Goal: Check status: Check status

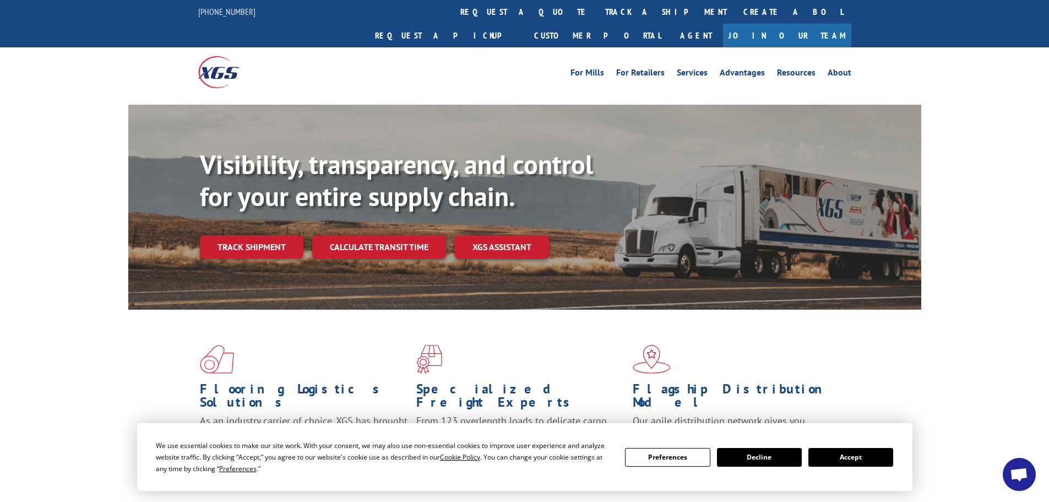
click at [853, 457] on button "Accept" at bounding box center [850, 457] width 85 height 19
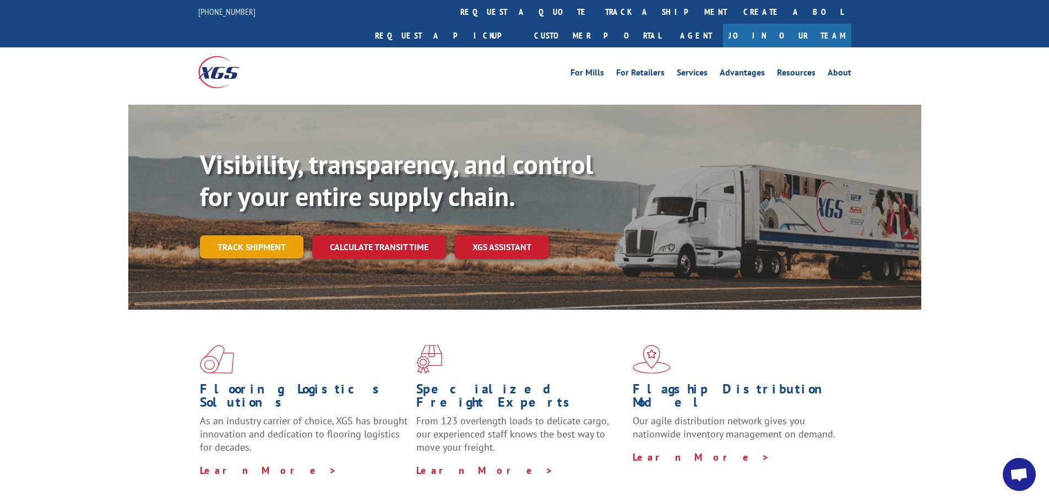
click at [254, 235] on link "Track shipment" at bounding box center [252, 246] width 104 height 23
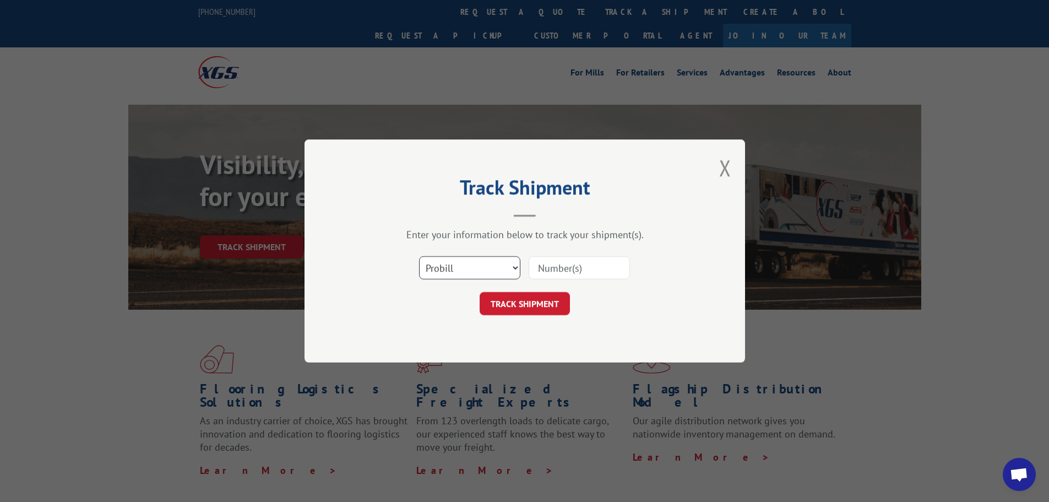
click at [468, 271] on select "Select category... Probill BOL PO" at bounding box center [469, 267] width 101 height 23
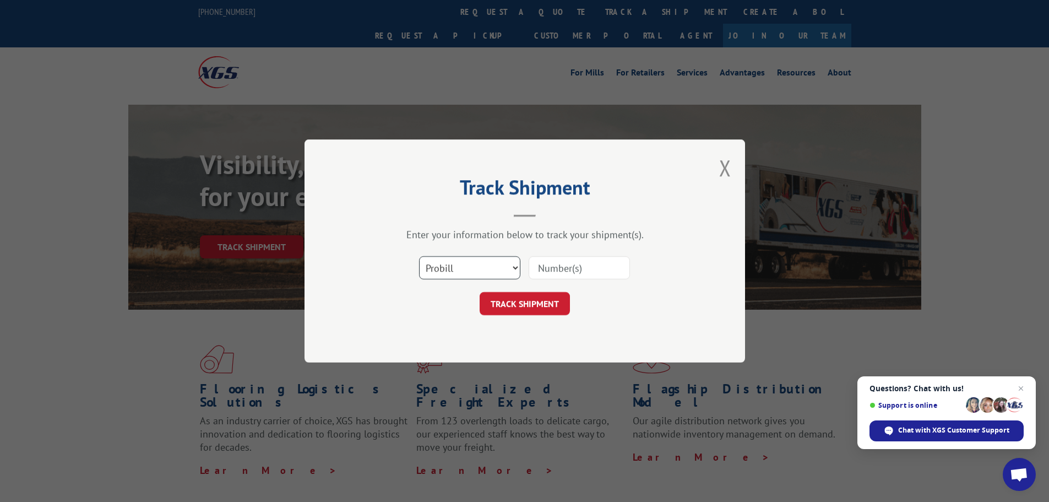
select select "bol"
click at [419, 256] on select "Select category... Probill BOL PO" at bounding box center [469, 267] width 101 height 23
click at [586, 267] on input at bounding box center [579, 267] width 101 height 23
paste input "5225832"
type input "5225832"
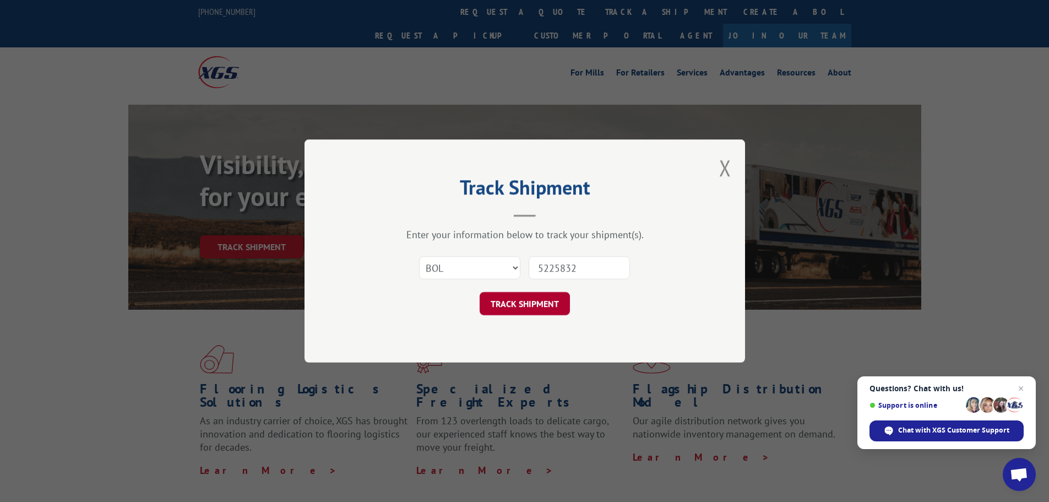
click at [519, 295] on button "TRACK SHIPMENT" at bounding box center [525, 303] width 90 height 23
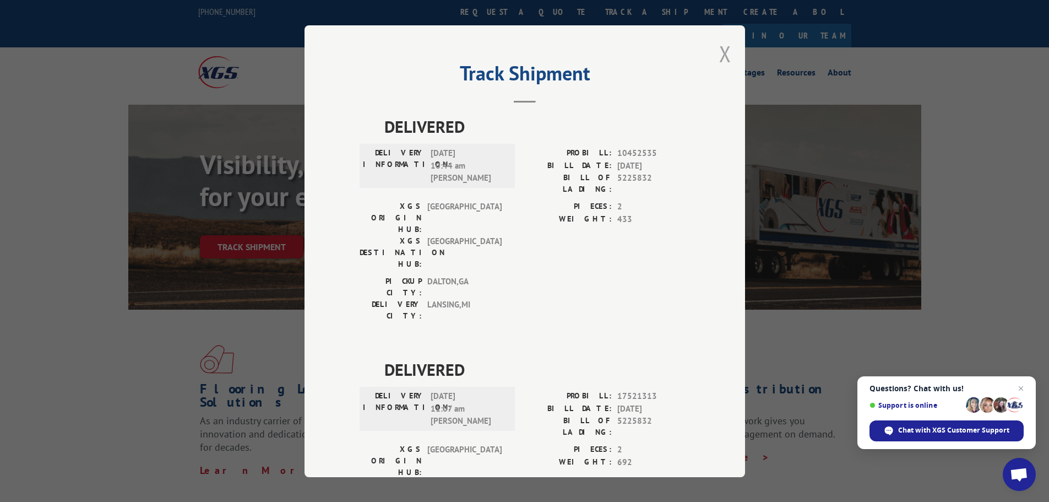
click at [723, 53] on button "Close modal" at bounding box center [725, 53] width 12 height 29
